Goal: Register for event/course

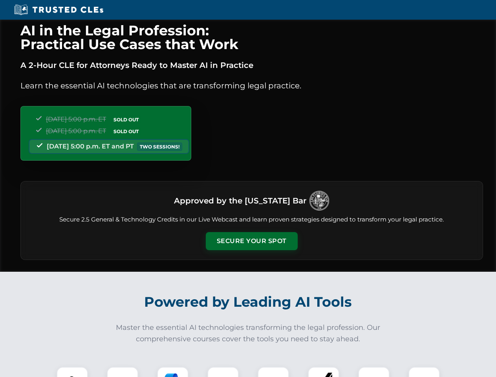
click at [251, 241] on button "Secure Your Spot" at bounding box center [252, 241] width 92 height 18
